Goal: Complete application form

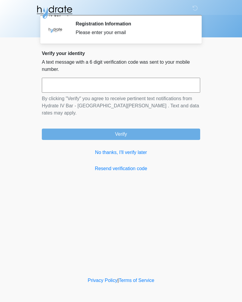
click at [108, 149] on link "No thanks, I'll verify later" at bounding box center [121, 152] width 158 height 7
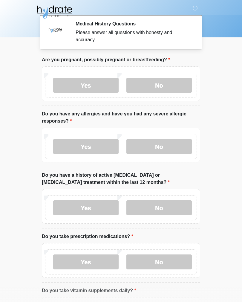
click at [139, 87] on label "No" at bounding box center [158, 85] width 65 height 15
click at [77, 144] on label "Yes" at bounding box center [85, 146] width 65 height 15
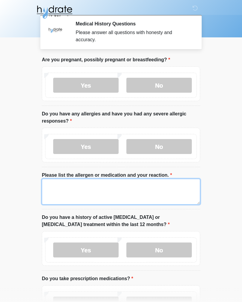
click at [57, 187] on textarea "Please list the allergen or medication and your reaction." at bounding box center [121, 192] width 158 height 26
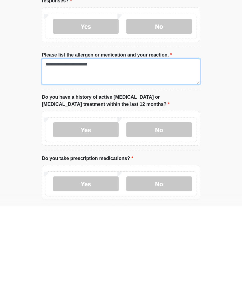
scroll to position [26, 0]
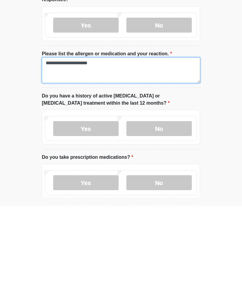
type textarea "**********"
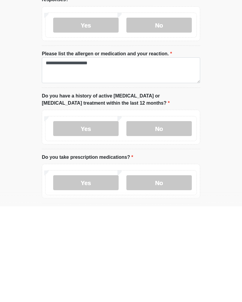
click at [175, 217] on label "No" at bounding box center [158, 224] width 65 height 15
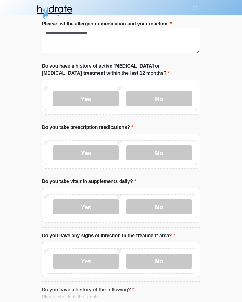
click at [173, 154] on label "No" at bounding box center [158, 153] width 65 height 15
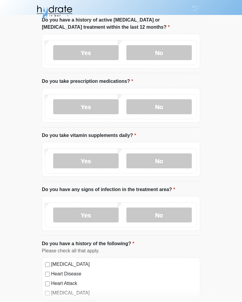
scroll to position [197, 0]
click at [107, 158] on label "Yes" at bounding box center [85, 160] width 65 height 15
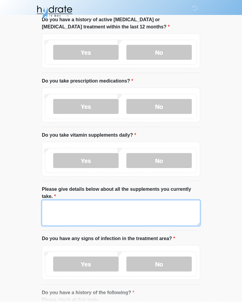
click at [139, 213] on textarea "Please give details below about all the supplements you currently take." at bounding box center [121, 213] width 158 height 26
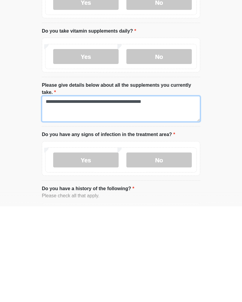
type textarea "**********"
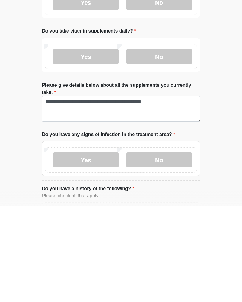
click at [142, 248] on label "No" at bounding box center [158, 255] width 65 height 15
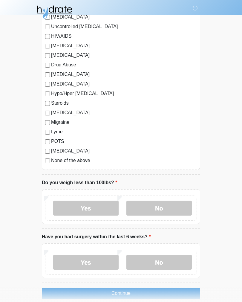
scroll to position [675, 0]
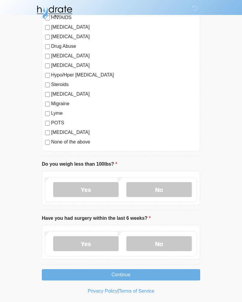
click at [177, 191] on label "No" at bounding box center [158, 189] width 65 height 15
click at [171, 245] on label "No" at bounding box center [158, 243] width 65 height 15
click at [185, 273] on button "Continue" at bounding box center [121, 274] width 158 height 11
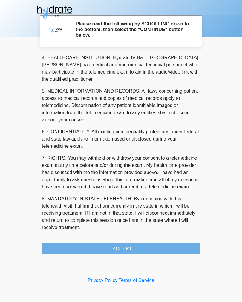
scroll to position [172, 0]
click at [127, 248] on button "I ACCEPT" at bounding box center [121, 248] width 158 height 11
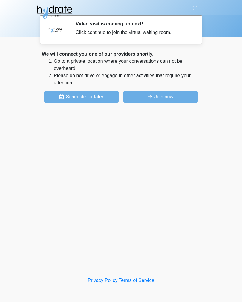
click at [161, 95] on button "Join now" at bounding box center [160, 96] width 74 height 11
